Goal: Complete application form: Complete application form

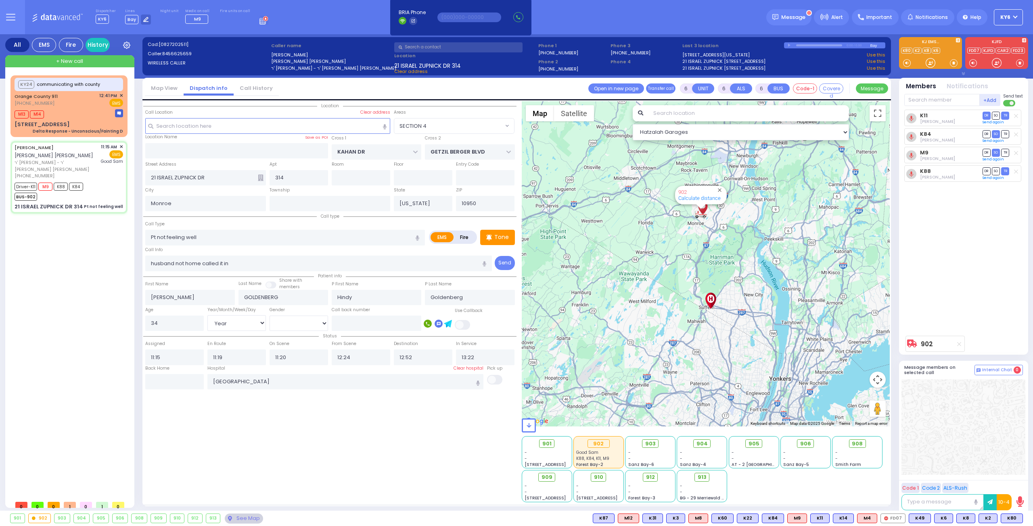
select select "SECTION 4"
select select "Year"
select select "[DEMOGRAPHIC_DATA]"
click at [1023, 519] on div "901 902 903 904 905 906 K80 K2" at bounding box center [516, 519] width 1033 height 10
click at [1021, 517] on button at bounding box center [1020, 518] width 4 height 9
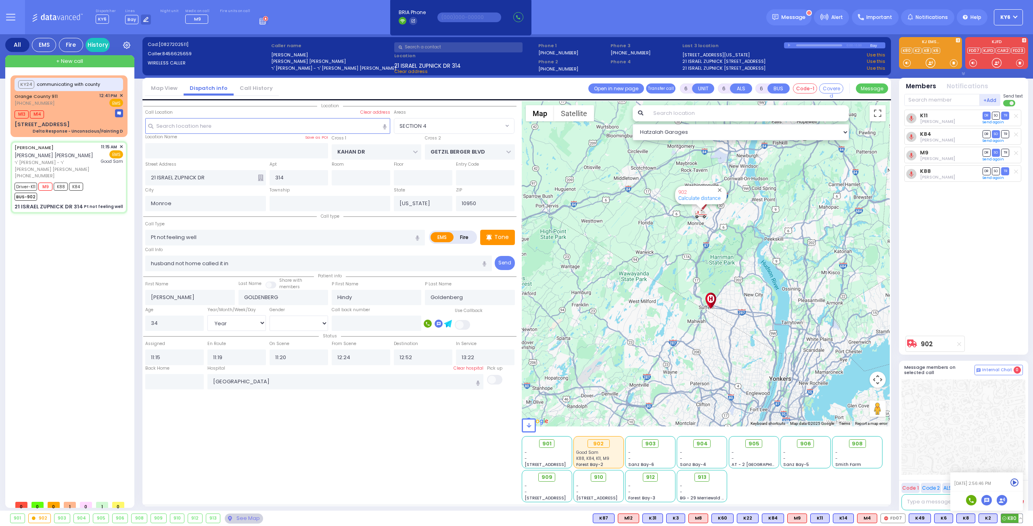
click at [1013, 479] on icon at bounding box center [1014, 483] width 8 height 8
select select
radio input "true"
select select "Year"
select select "[DEMOGRAPHIC_DATA]"
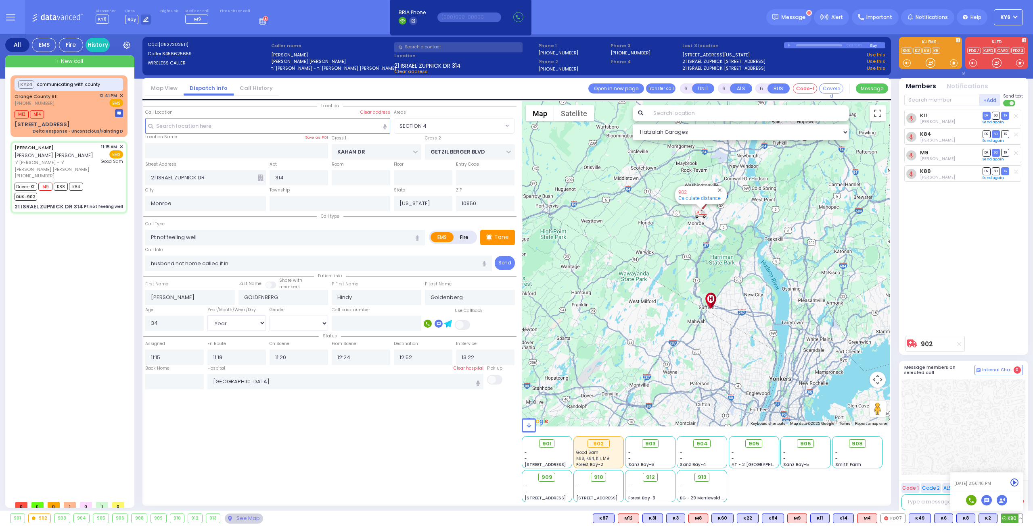
select select "Hatzalah Garages"
radio input "true"
select select "Year"
select select "[DEMOGRAPHIC_DATA]"
select select
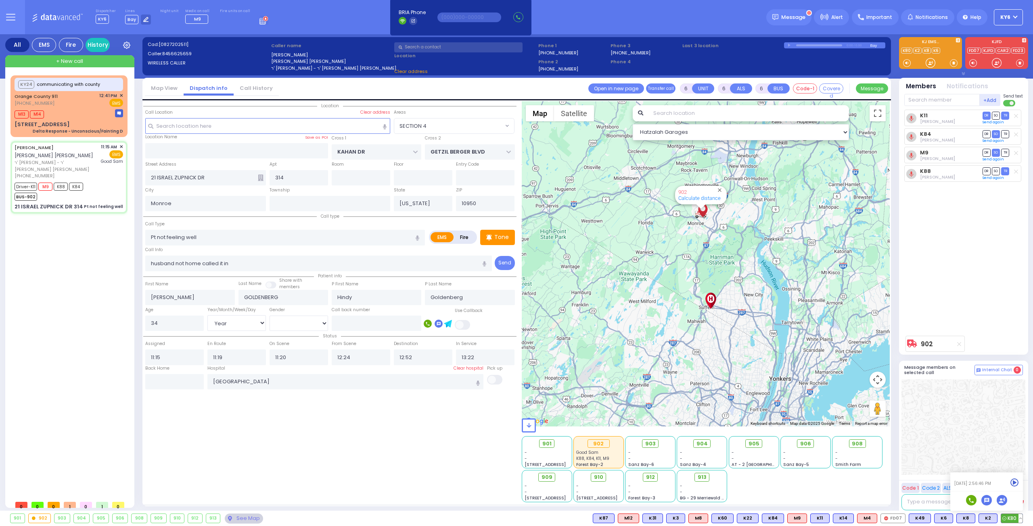
select select "Hatzalah Garages"
select select "SECTION 4"
select select
radio input "true"
select select "Year"
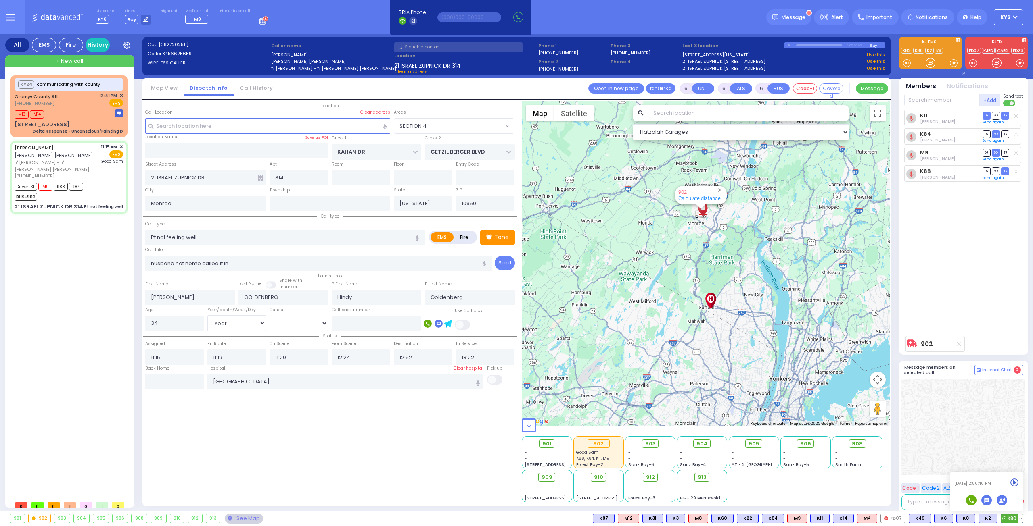
select select "[DEMOGRAPHIC_DATA]"
select select "Hatzalah Garages"
select select "SECTION 4"
select select
radio input "true"
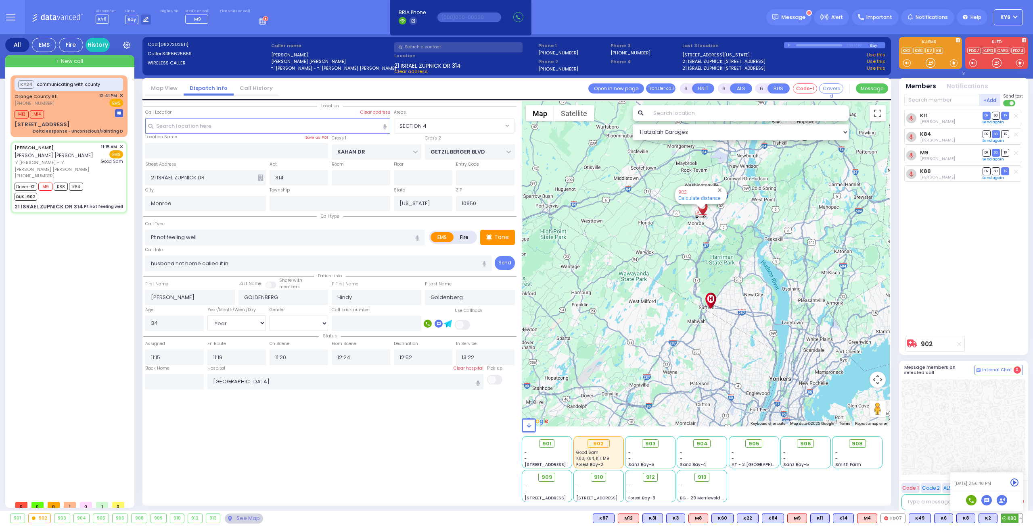
select select "Year"
select select "[DEMOGRAPHIC_DATA]"
select select "Hatzalah Garages"
select select "SECTION 4"
select select
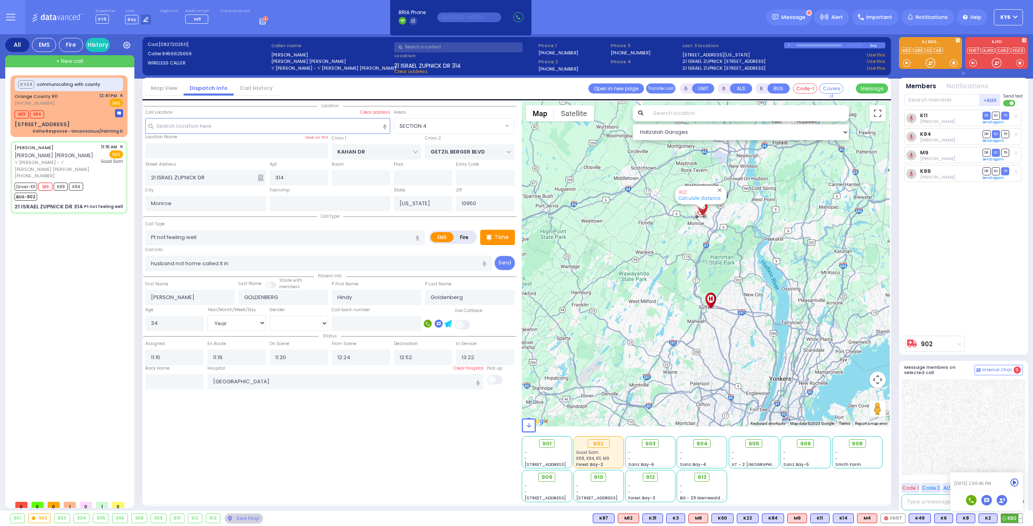
radio input "true"
select select "Year"
select select "[DEMOGRAPHIC_DATA]"
select select "Hatzalah Garages"
select select "SECTION 4"
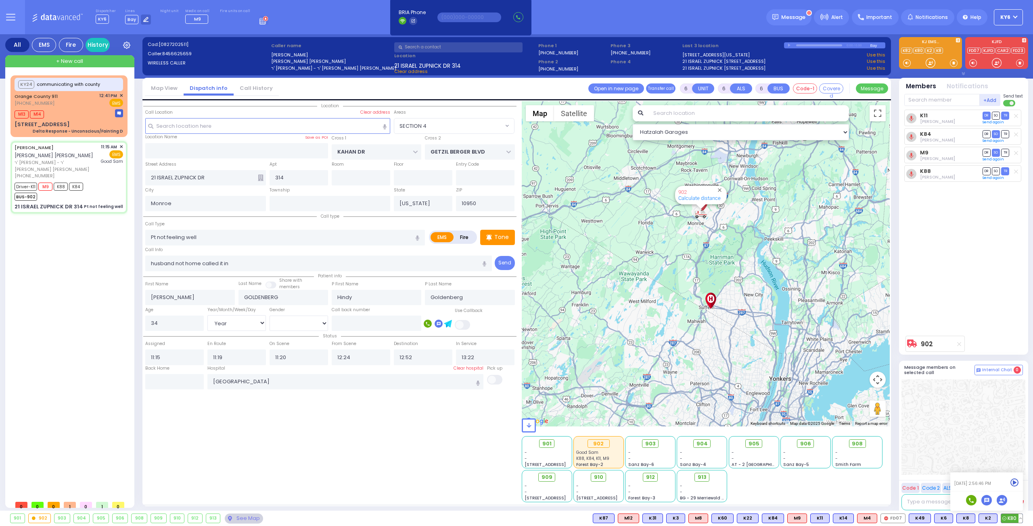
select select
radio input "true"
select select "Year"
select select "[DEMOGRAPHIC_DATA]"
select select "Hatzalah Garages"
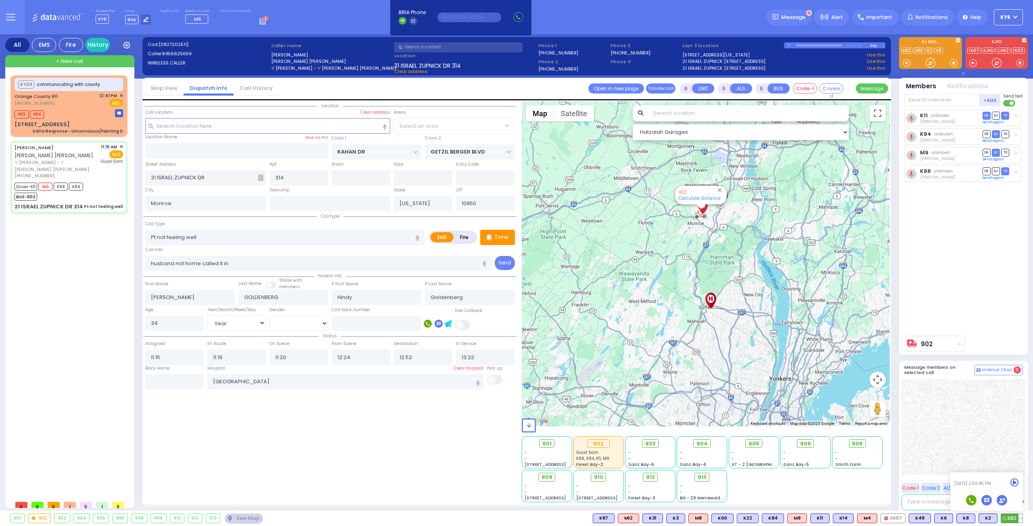
select select "SECTION 4"
select select
radio input "true"
select select "Year"
select select "[DEMOGRAPHIC_DATA]"
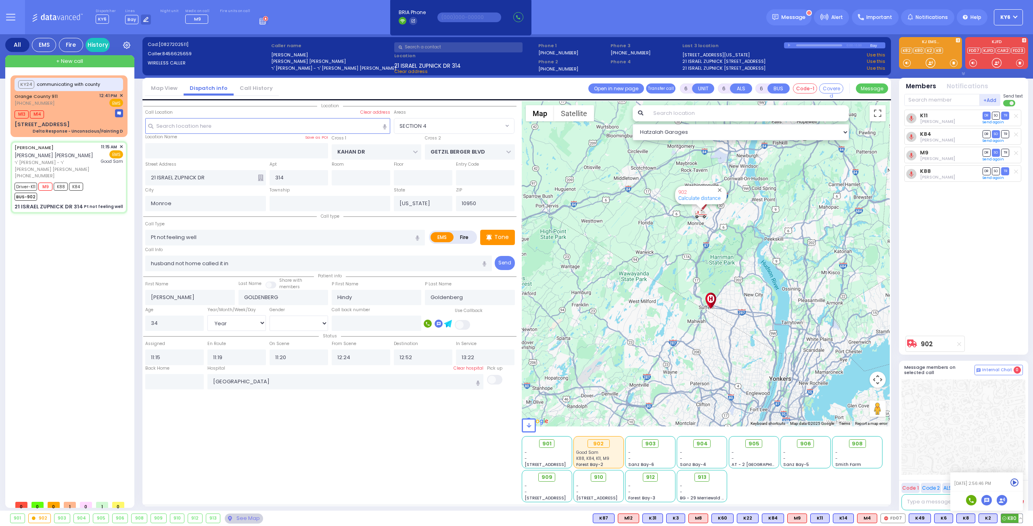
select select "Hatzalah Garages"
select select "SECTION 4"
